Goal: Find specific page/section: Find specific page/section

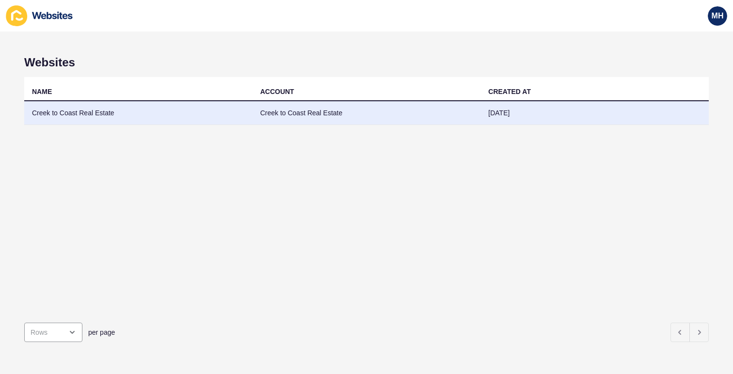
click at [81, 110] on td "Creek to Coast Real Estate" at bounding box center [138, 113] width 228 height 24
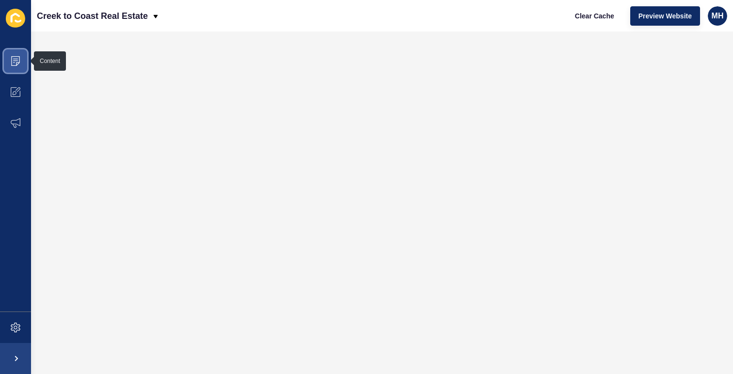
click at [18, 63] on icon at bounding box center [15, 61] width 9 height 10
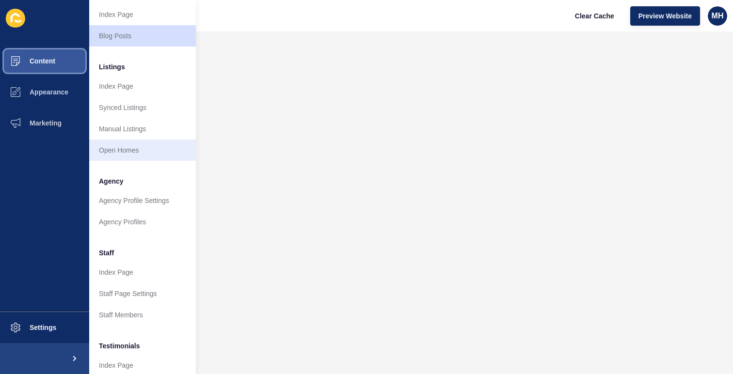
scroll to position [95, 0]
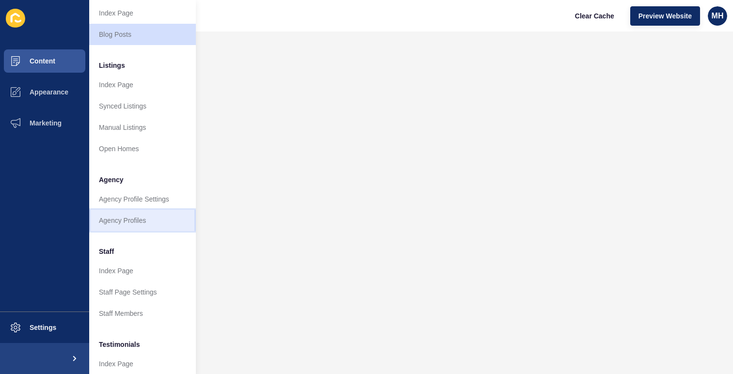
click at [133, 221] on link "Agency Profiles" at bounding box center [142, 220] width 107 height 21
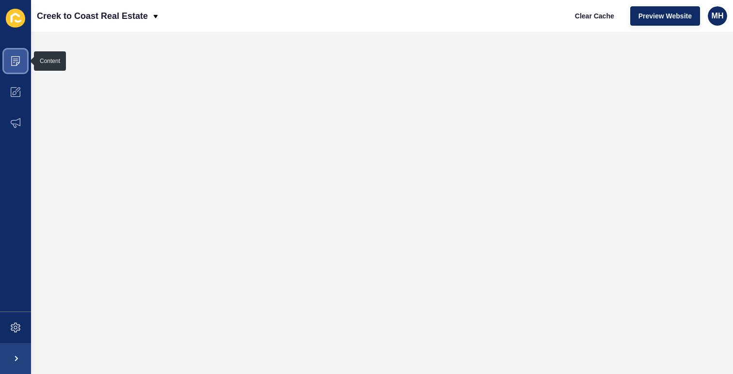
click at [20, 61] on span at bounding box center [15, 61] width 31 height 31
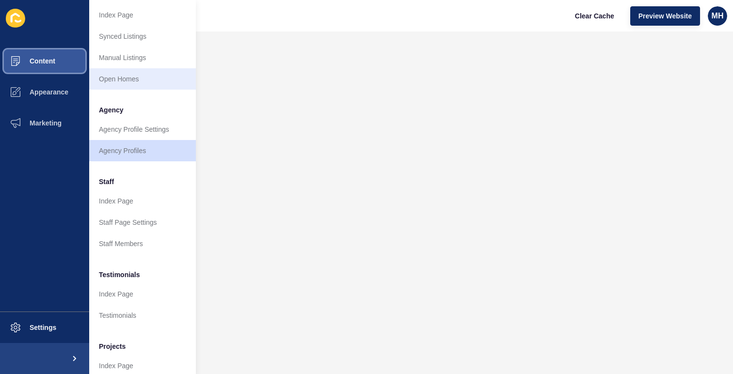
scroll to position [194, 0]
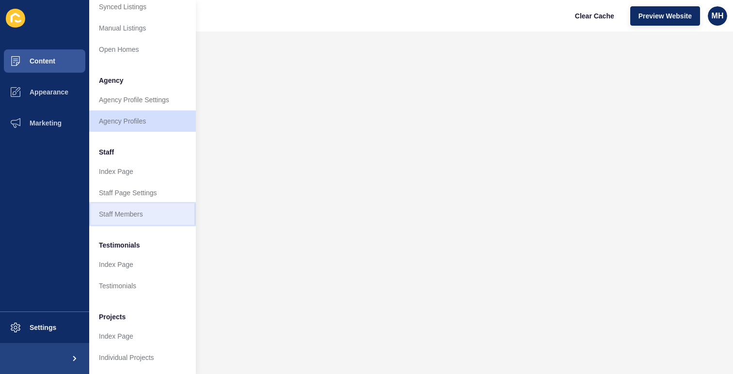
click at [135, 209] on link "Staff Members" at bounding box center [142, 214] width 107 height 21
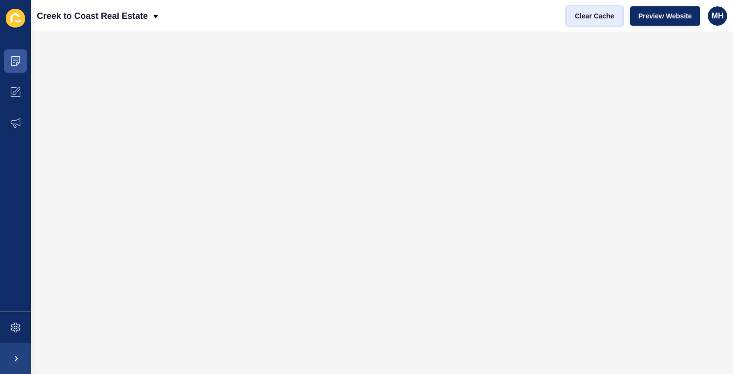
click at [604, 16] on span "Clear Cache" at bounding box center [594, 16] width 39 height 10
